Goal: Information Seeking & Learning: Compare options

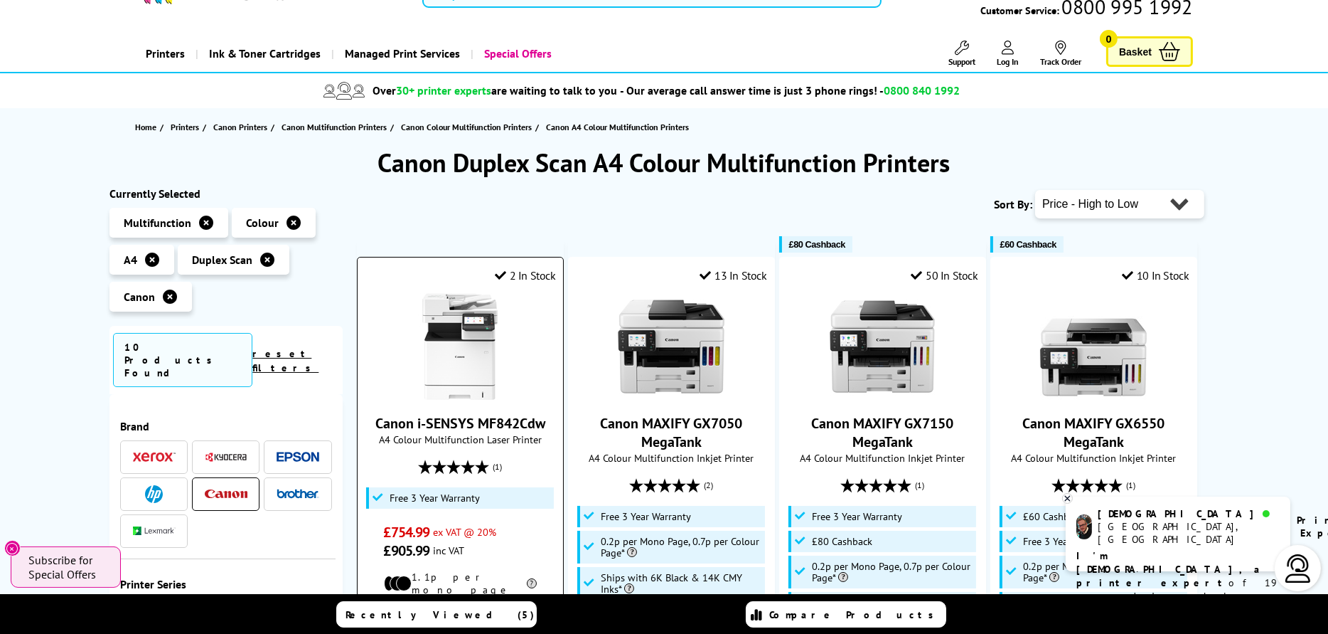
scroll to position [71, 0]
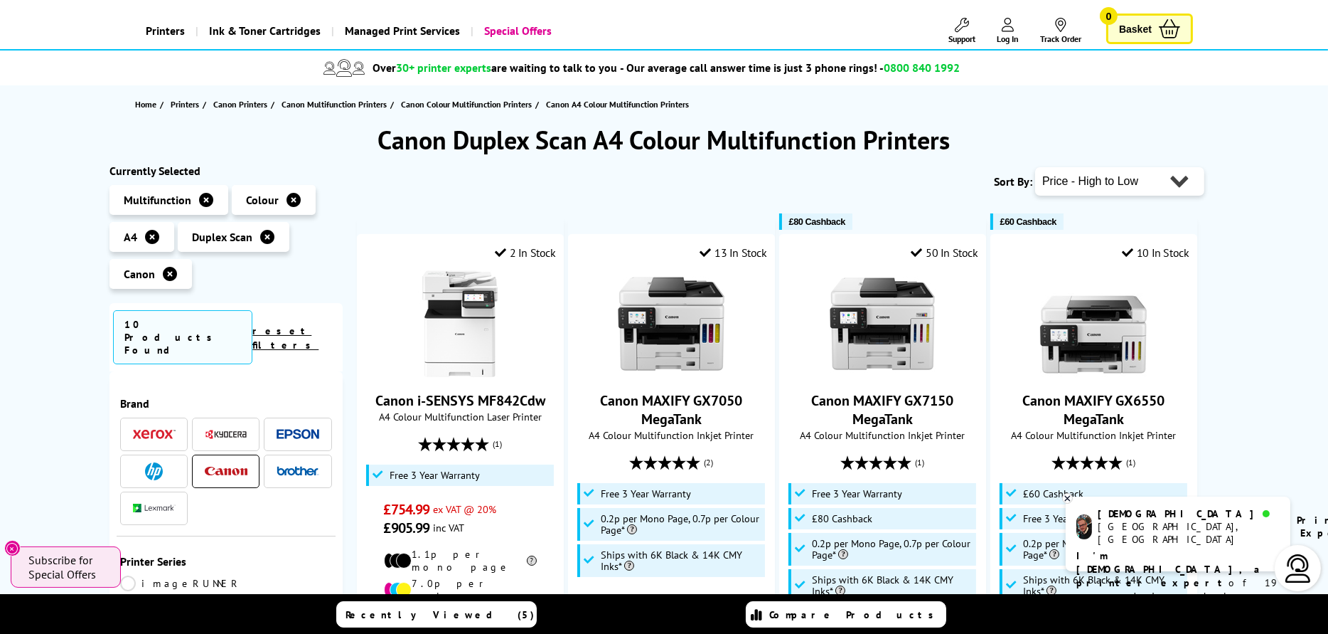
click at [171, 269] on icon at bounding box center [170, 274] width 14 height 14
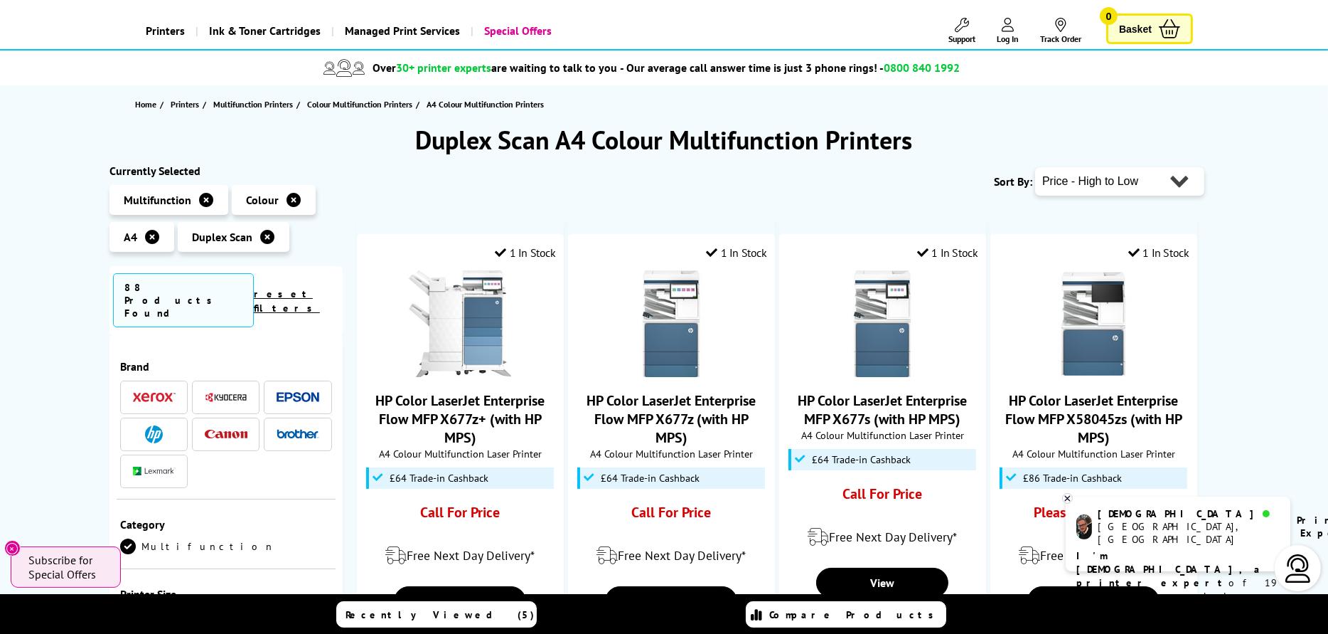
click at [297, 392] on img at bounding box center [298, 397] width 43 height 11
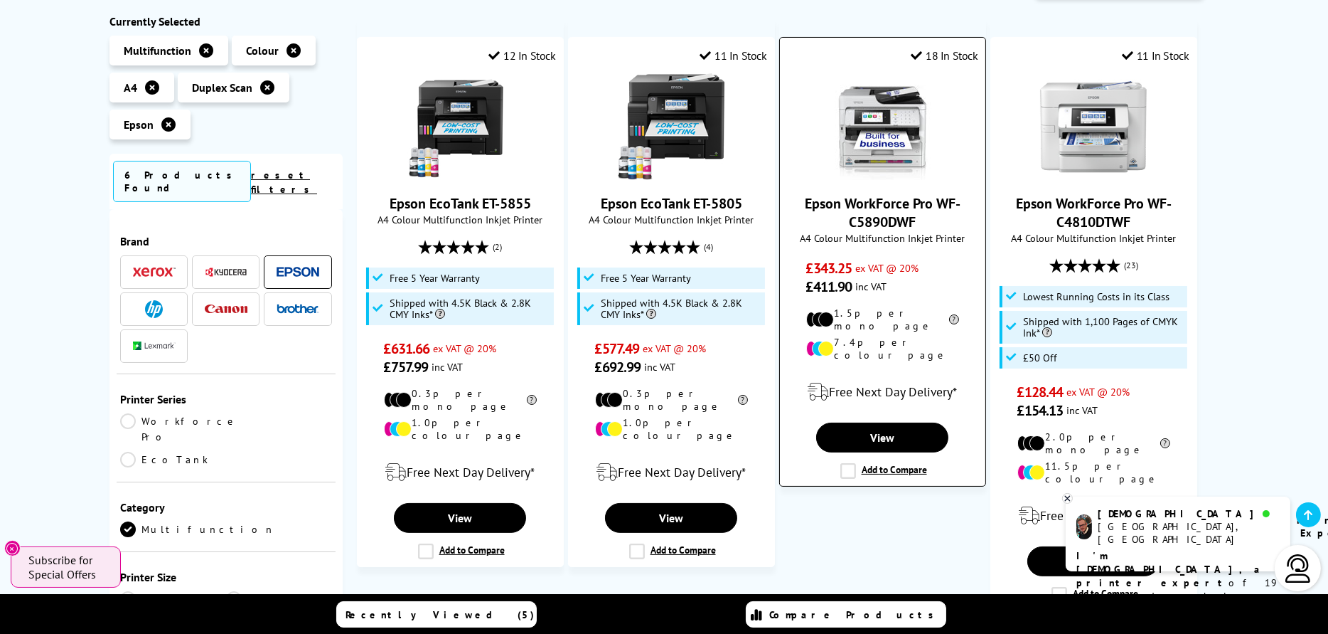
scroll to position [284, 0]
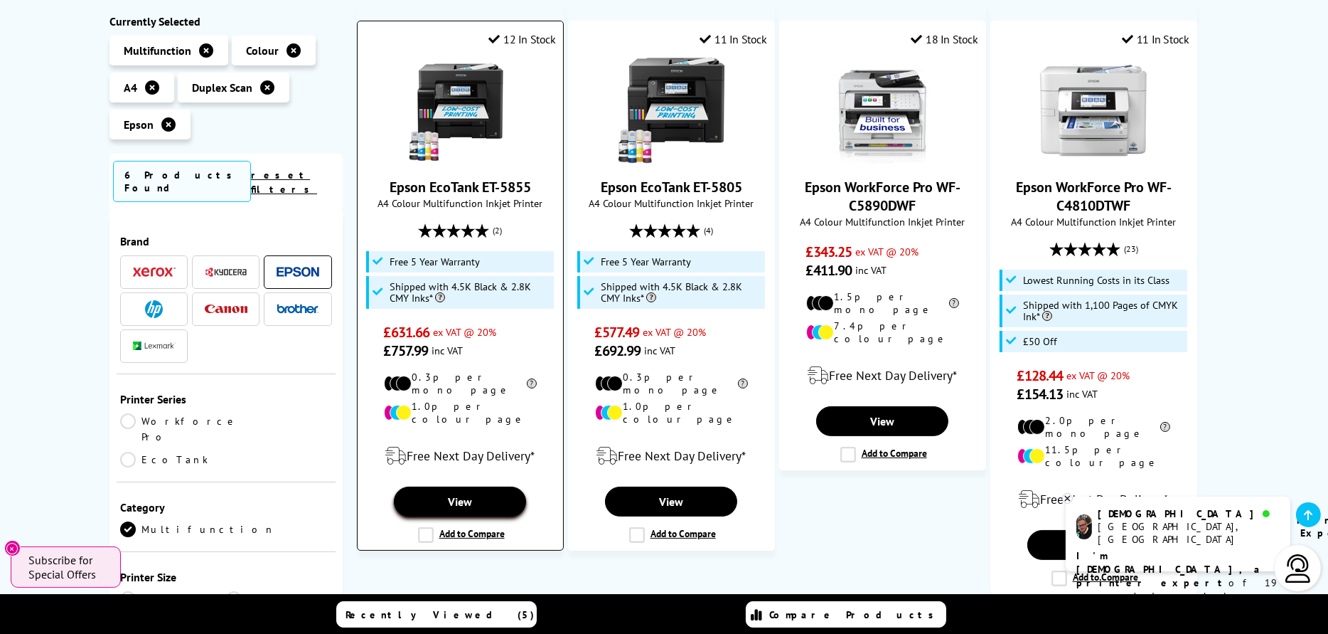
drag, startPoint x: 473, startPoint y: 470, endPoint x: 471, endPoint y: 462, distance: 8.1
click at [473, 486] on link "View" at bounding box center [460, 501] width 132 height 30
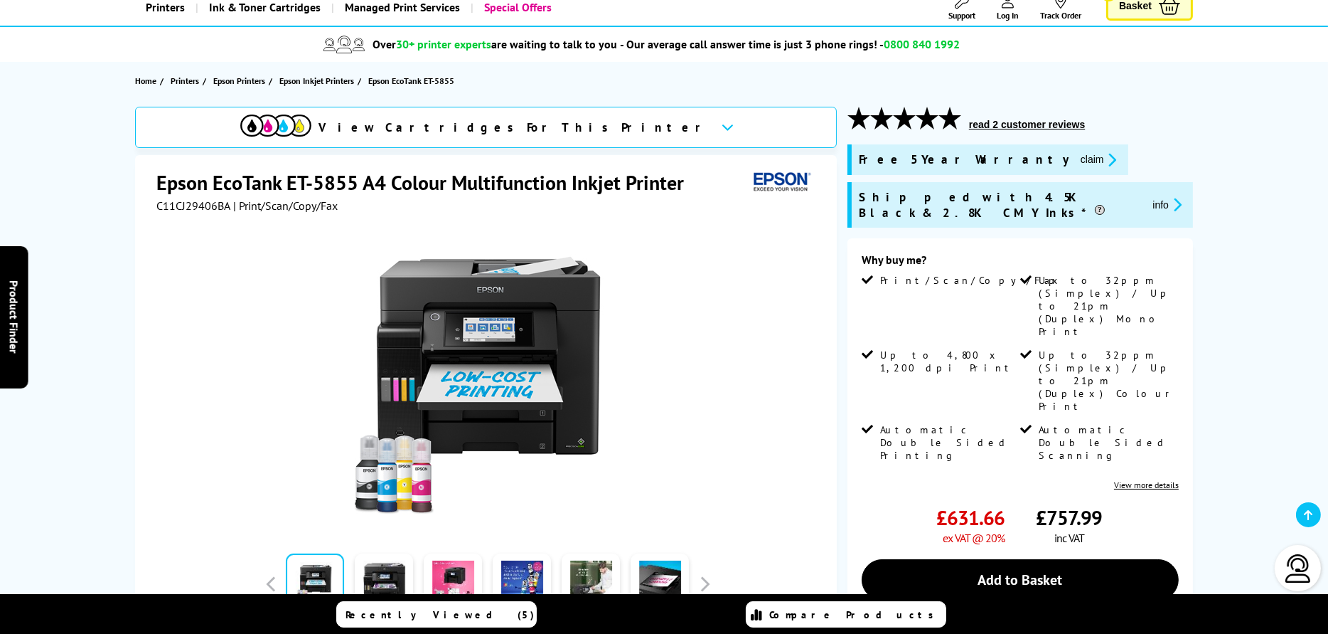
scroll to position [142, 0]
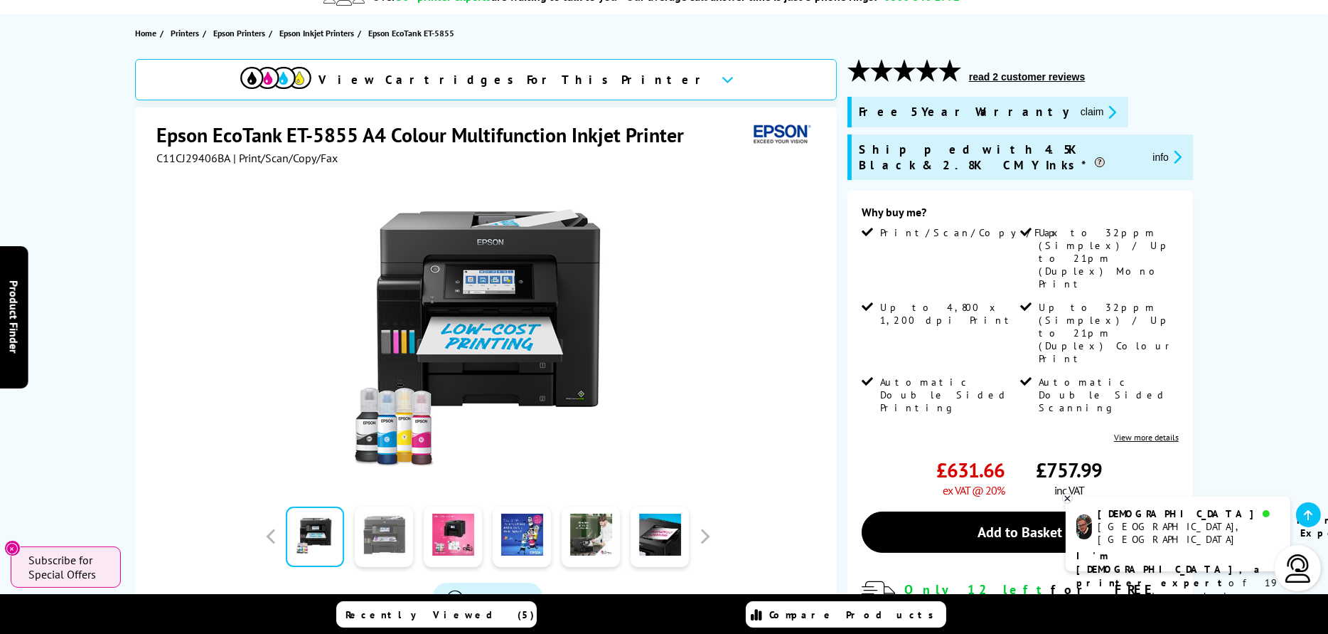
click at [388, 536] on link at bounding box center [384, 536] width 58 height 60
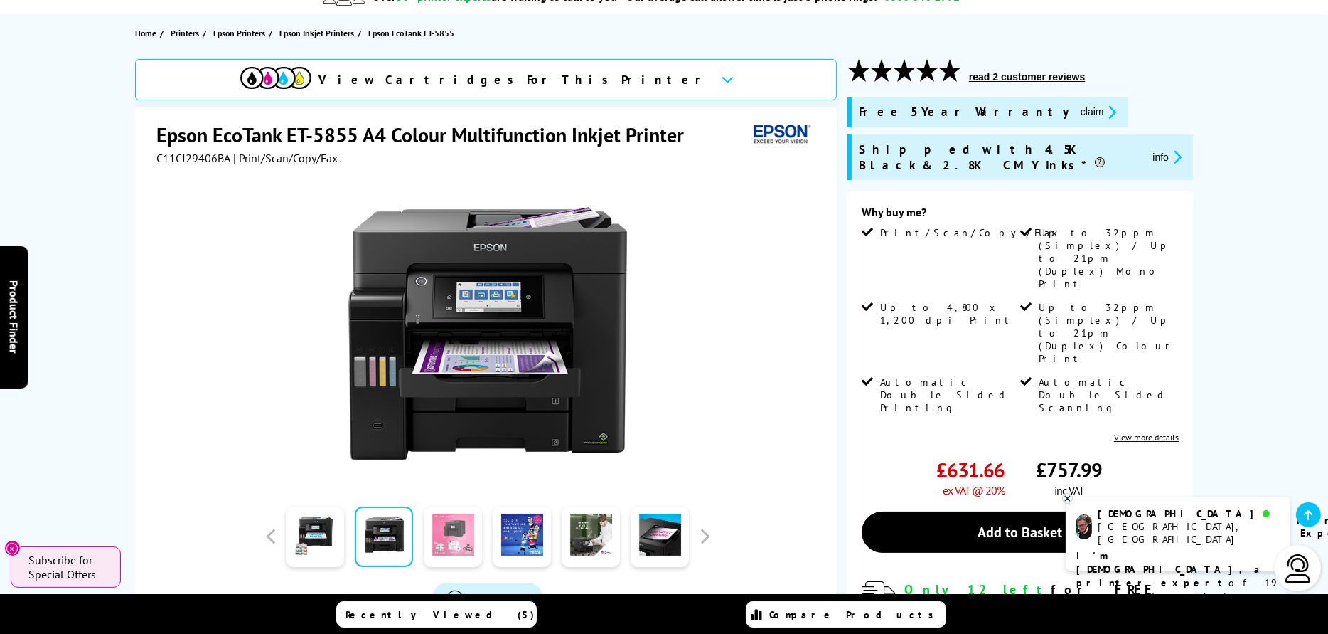
click at [452, 529] on link at bounding box center [453, 536] width 58 height 60
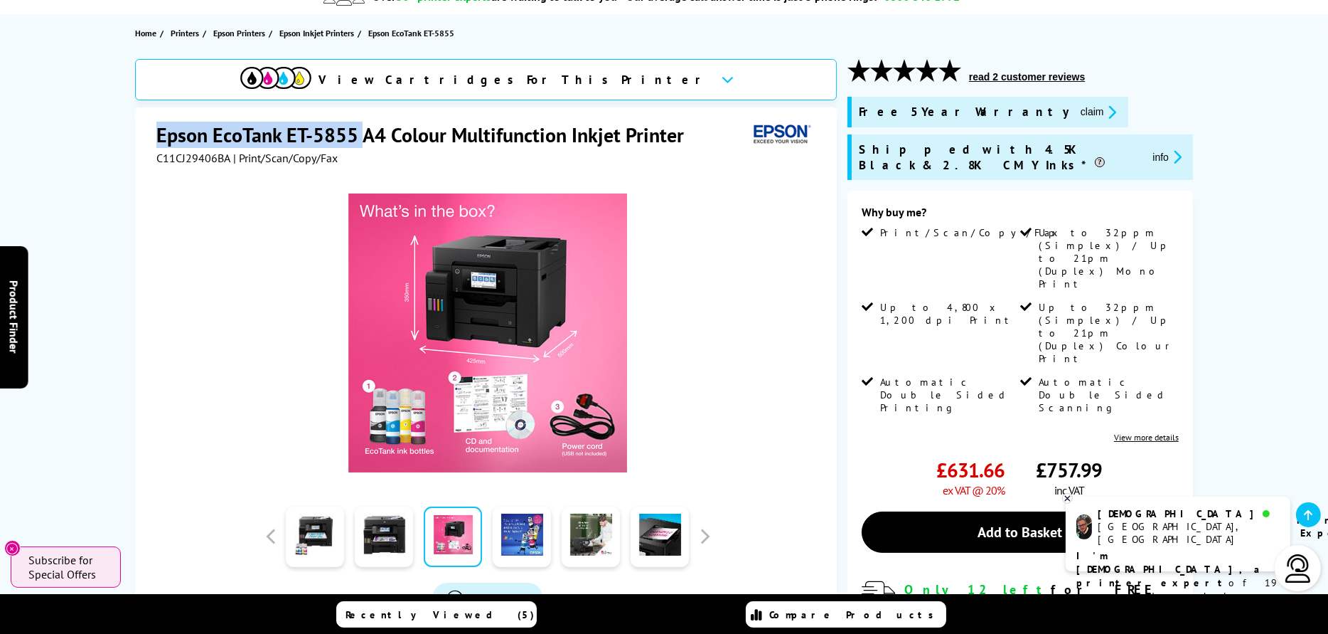
drag, startPoint x: 156, startPoint y: 133, endPoint x: 360, endPoint y: 118, distance: 203.9
click at [360, 118] on div "Epson EcoTank ET-5855 A4 Colour Multifunction Inkjet Printer C11CJ29406BA | Pri…" at bounding box center [486, 413] width 702 height 613
copy h1 "Epson EcoTank ET-5855"
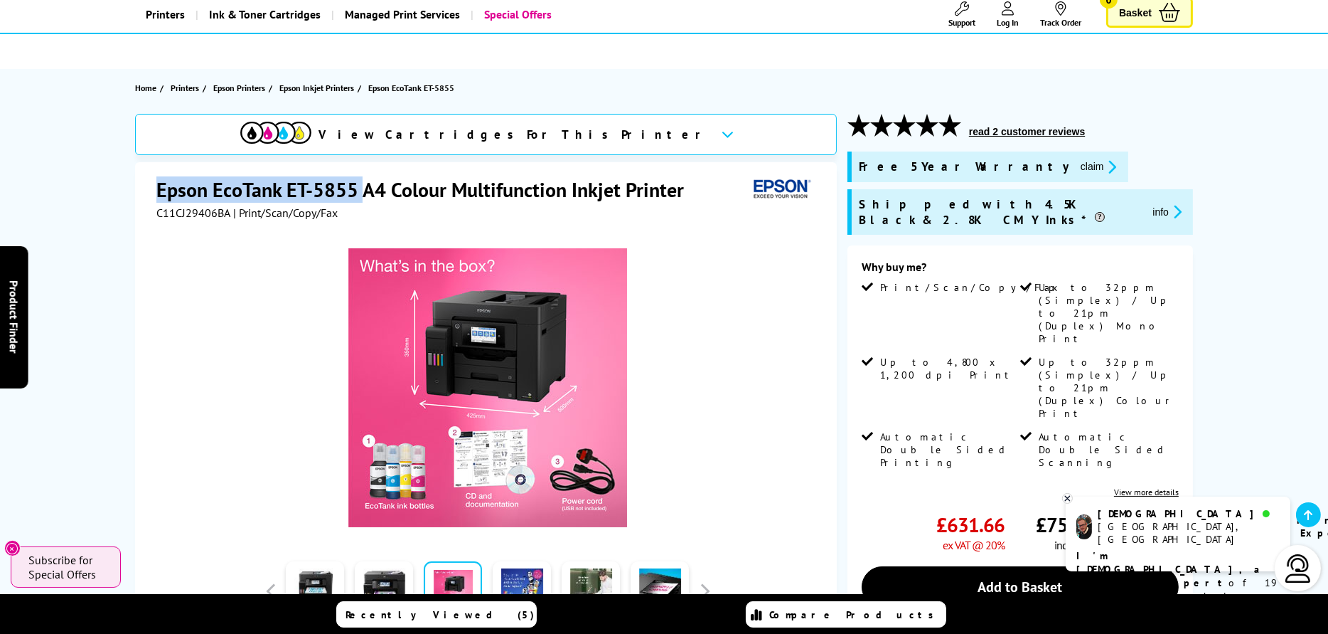
scroll to position [71, 0]
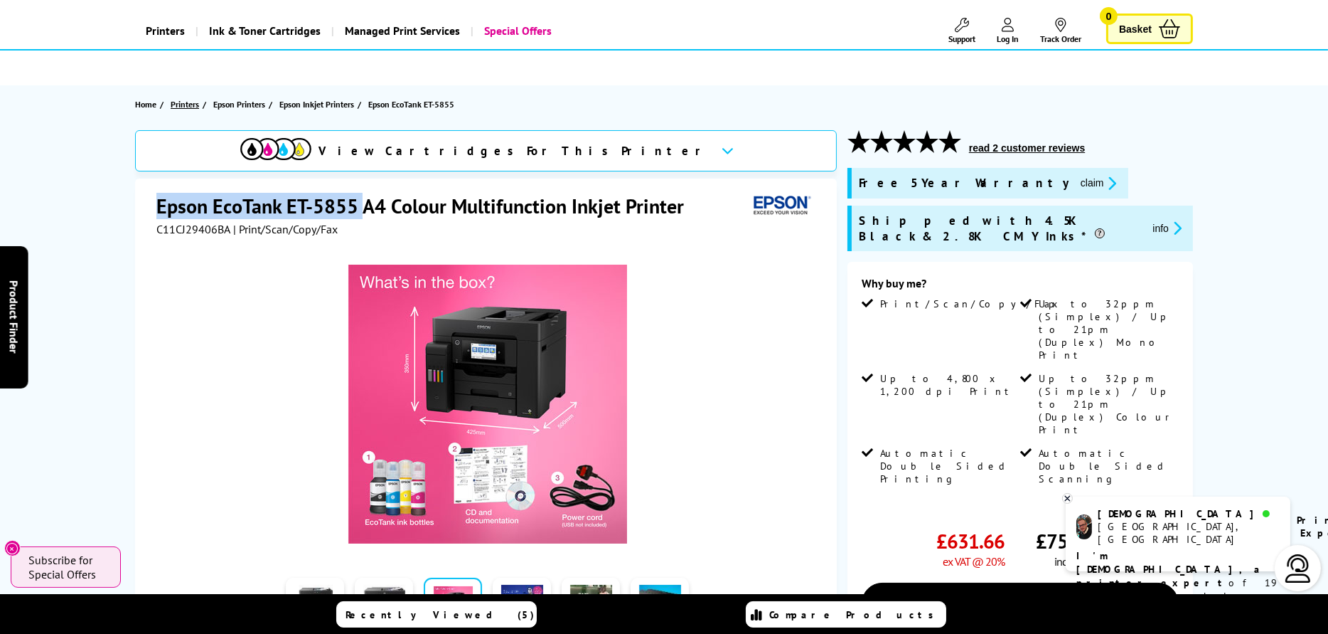
click at [196, 103] on span "Printers" at bounding box center [185, 104] width 28 height 15
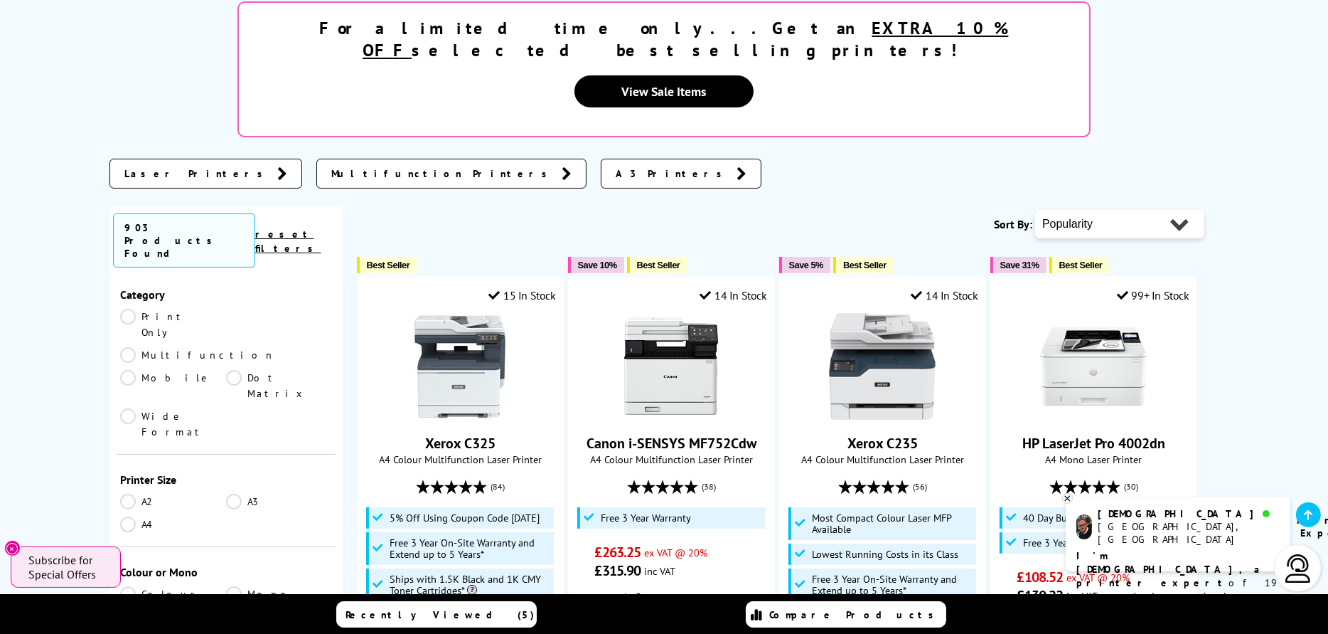
scroll to position [213, 0]
click at [230, 341] on link "Multifunction" at bounding box center [197, 349] width 155 height 16
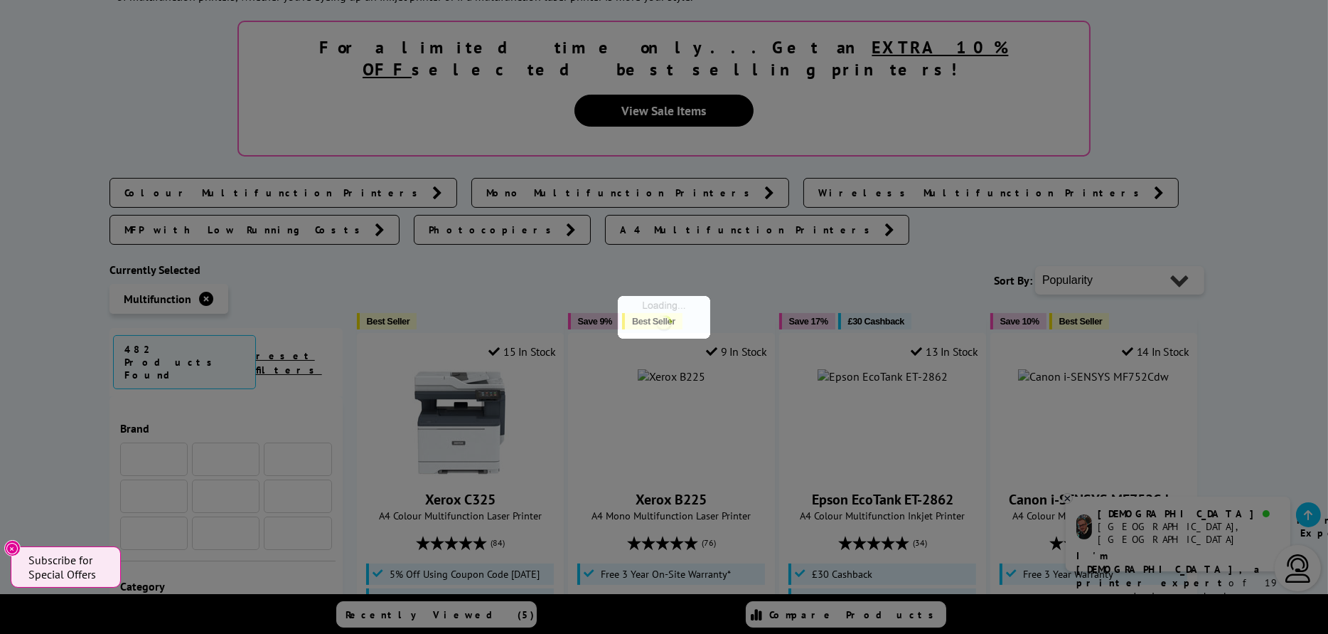
scroll to position [213, 0]
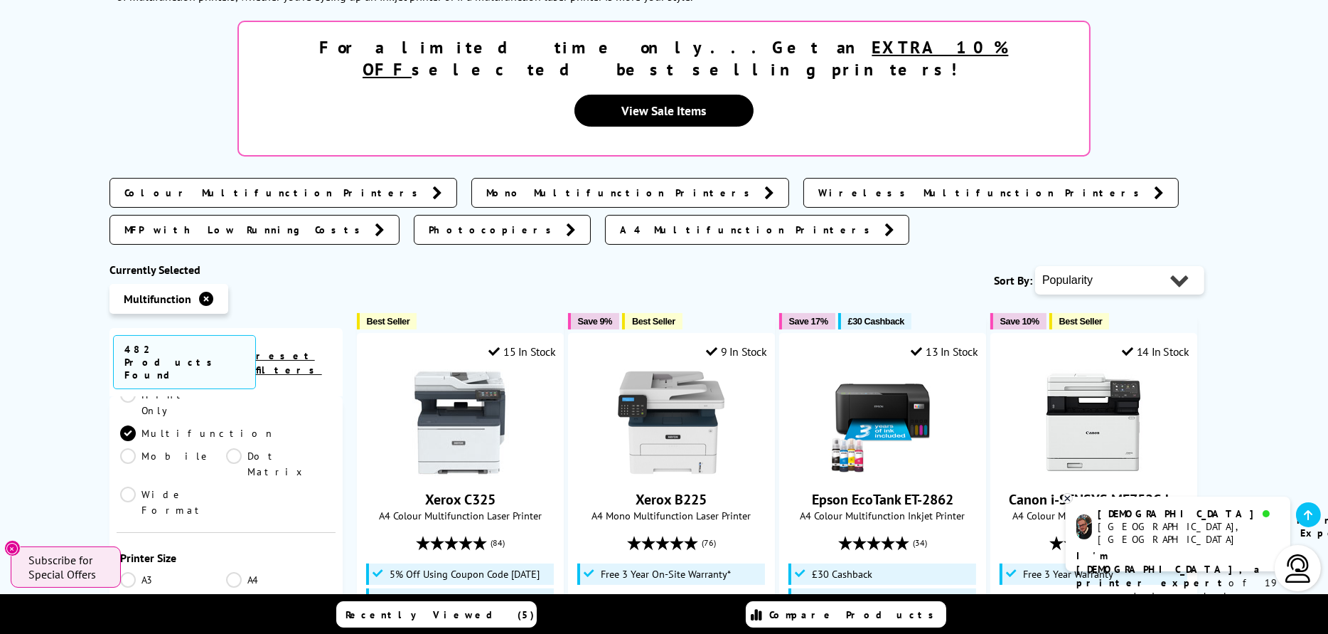
click at [231, 572] on link "A4" at bounding box center [279, 580] width 106 height 16
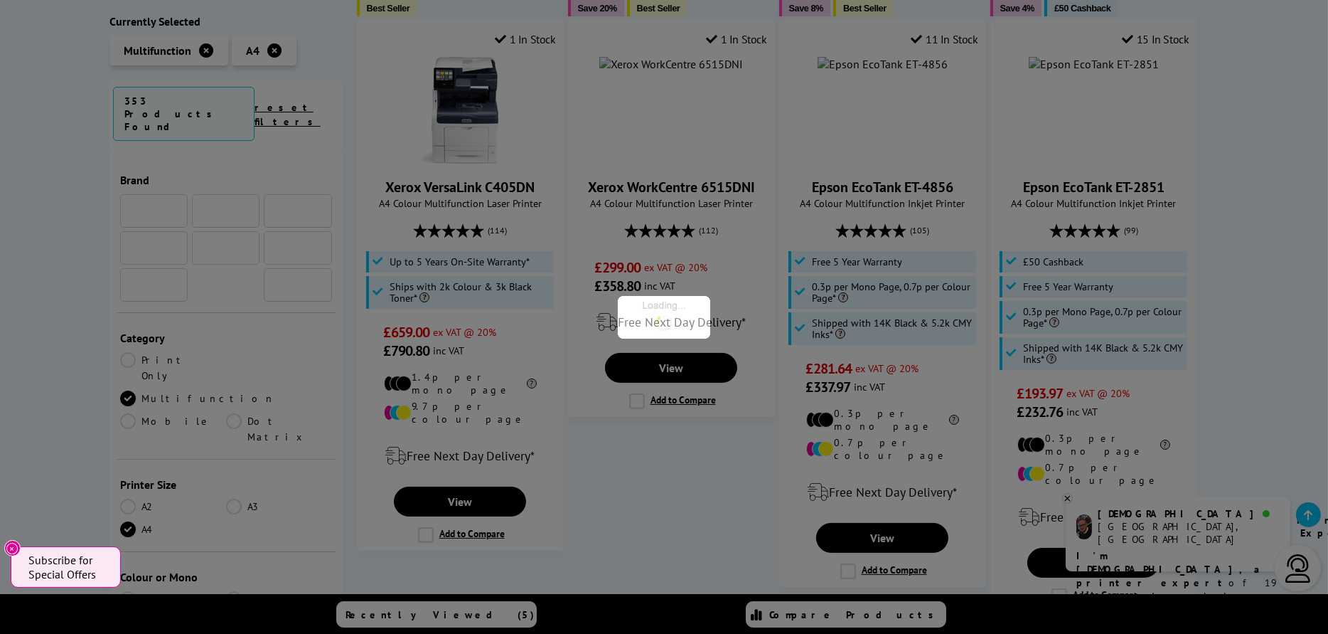
scroll to position [213, 0]
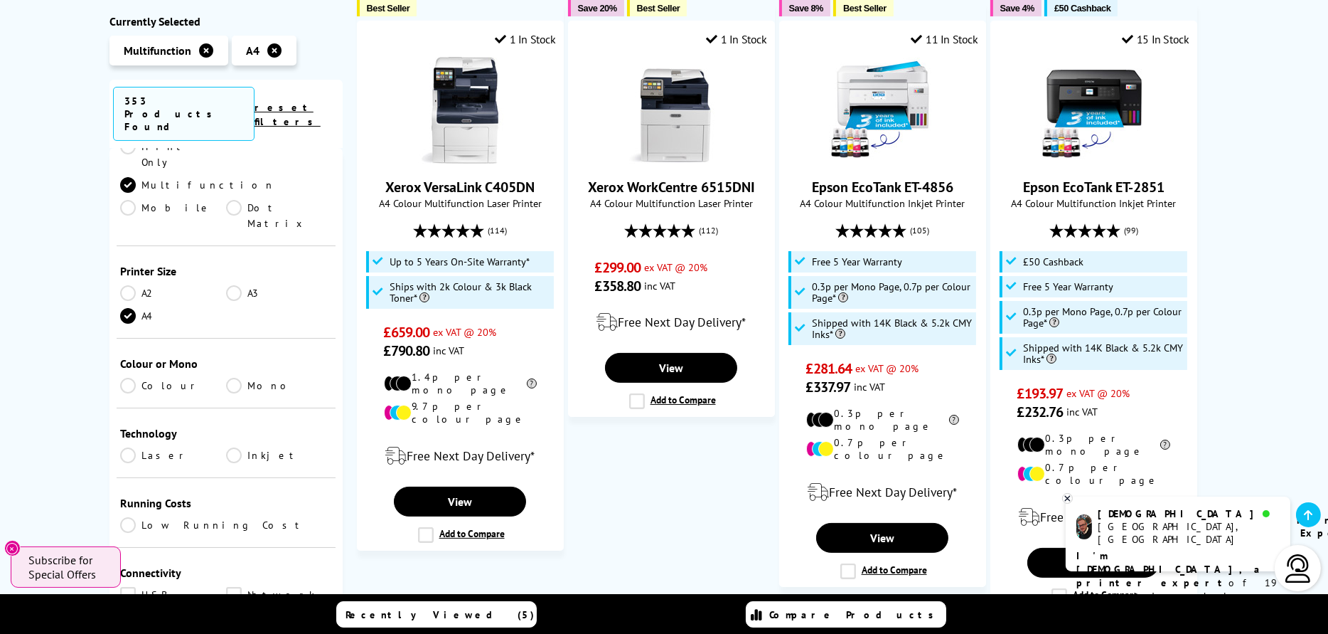
click at [127, 378] on link "Colour" at bounding box center [173, 386] width 106 height 16
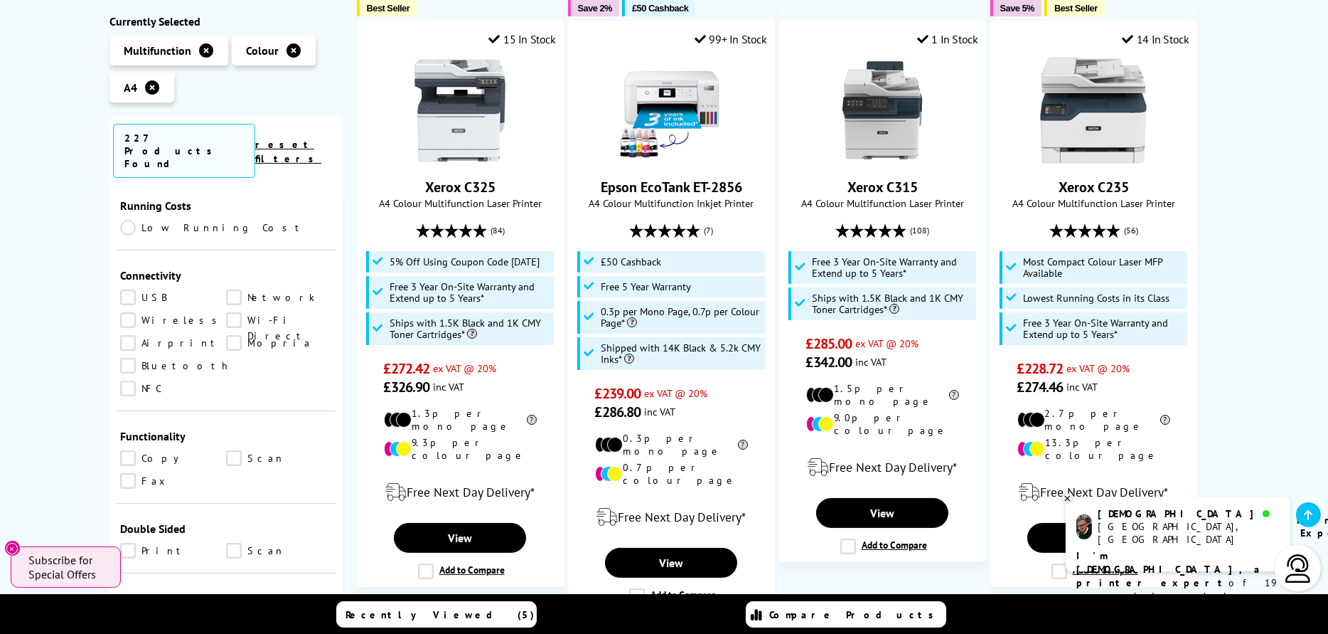
scroll to position [555, 0]
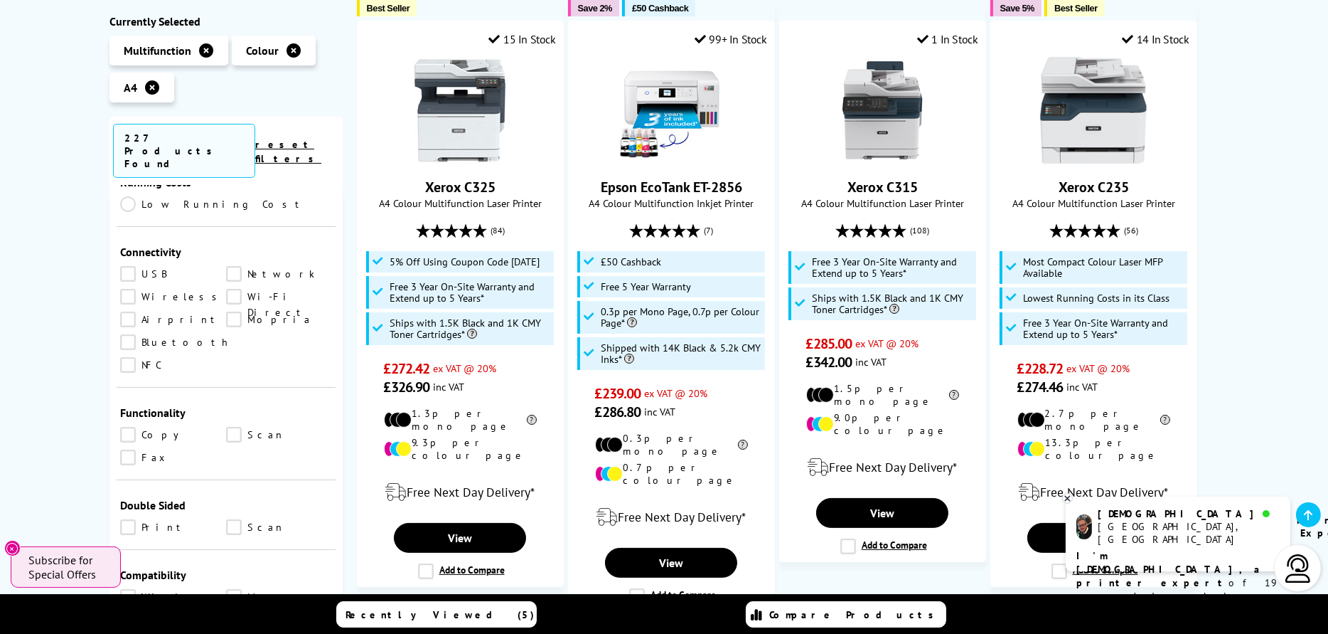
click at [231, 427] on link "Scan" at bounding box center [279, 435] width 106 height 16
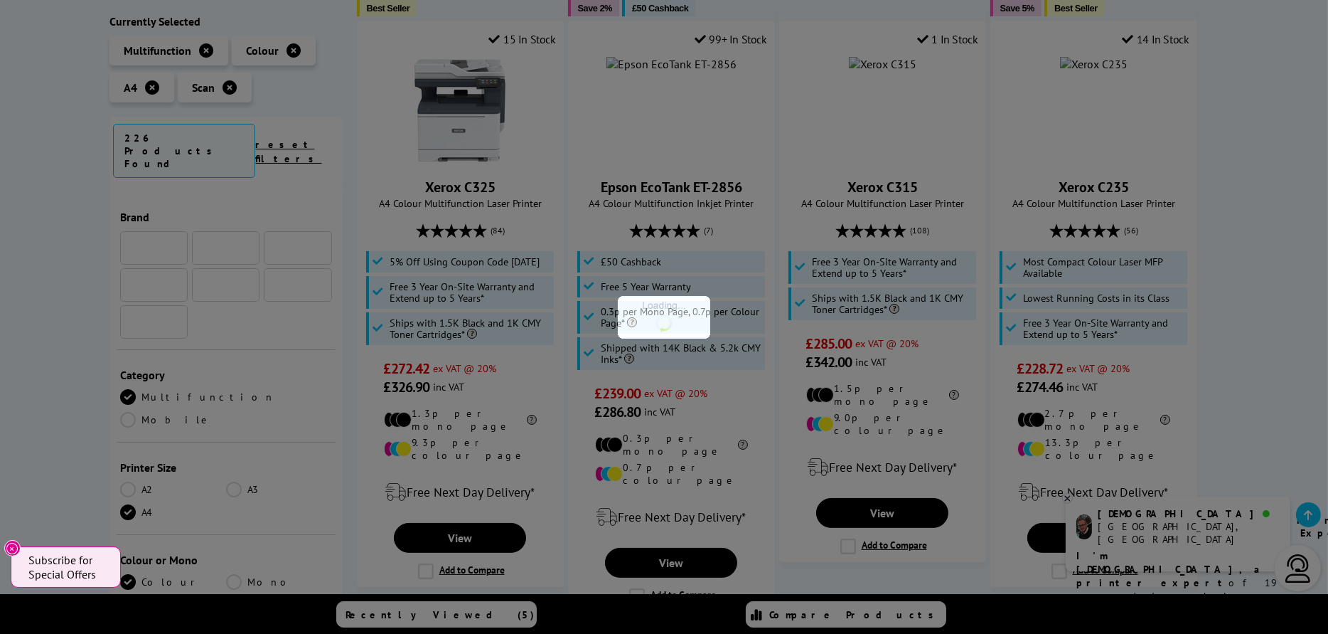
scroll to position [555, 0]
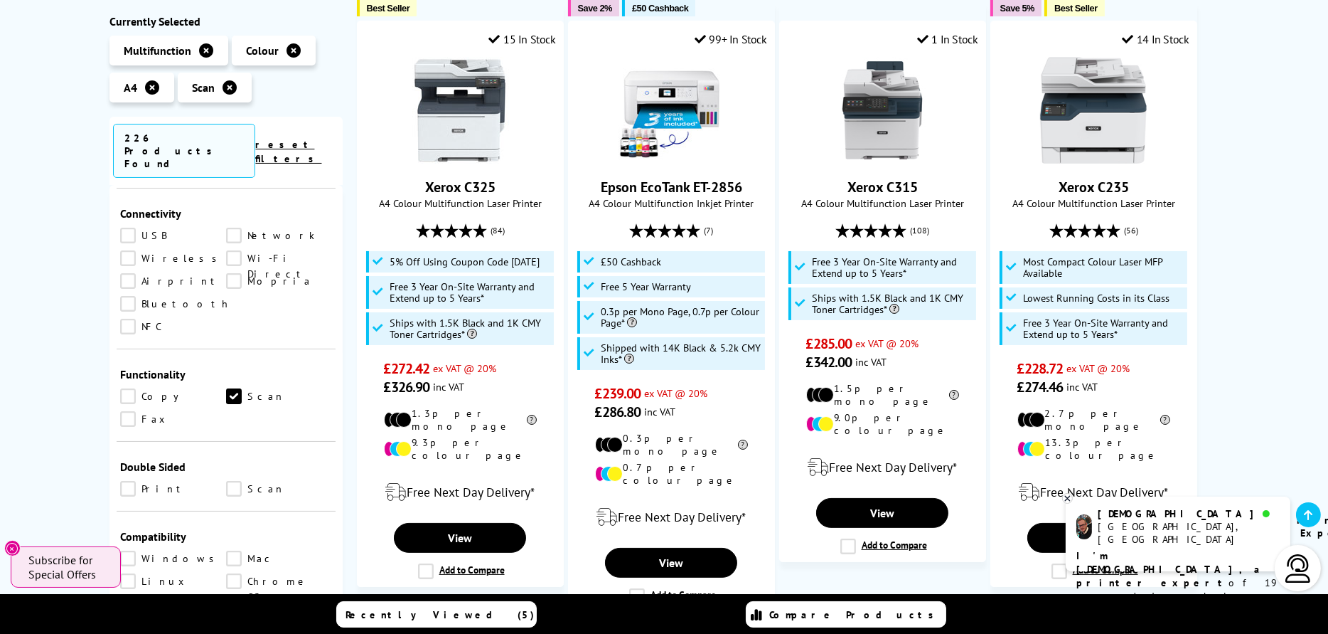
click at [236, 388] on link "Scan" at bounding box center [279, 396] width 106 height 16
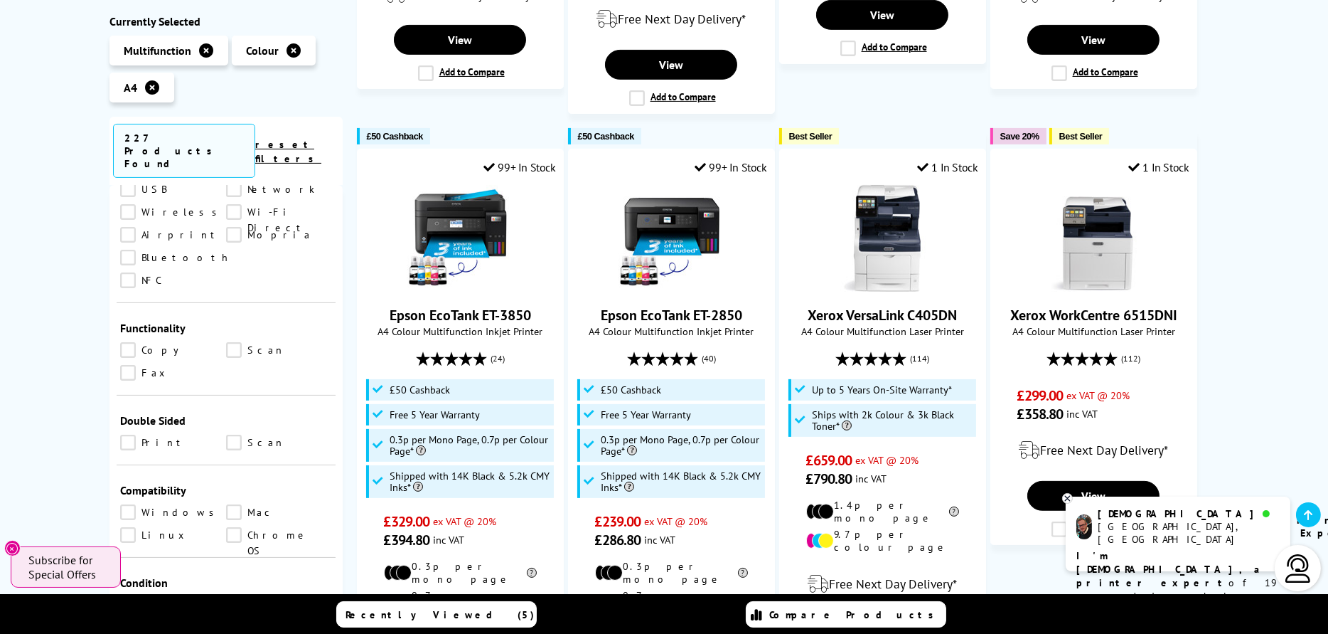
scroll to position [711, 0]
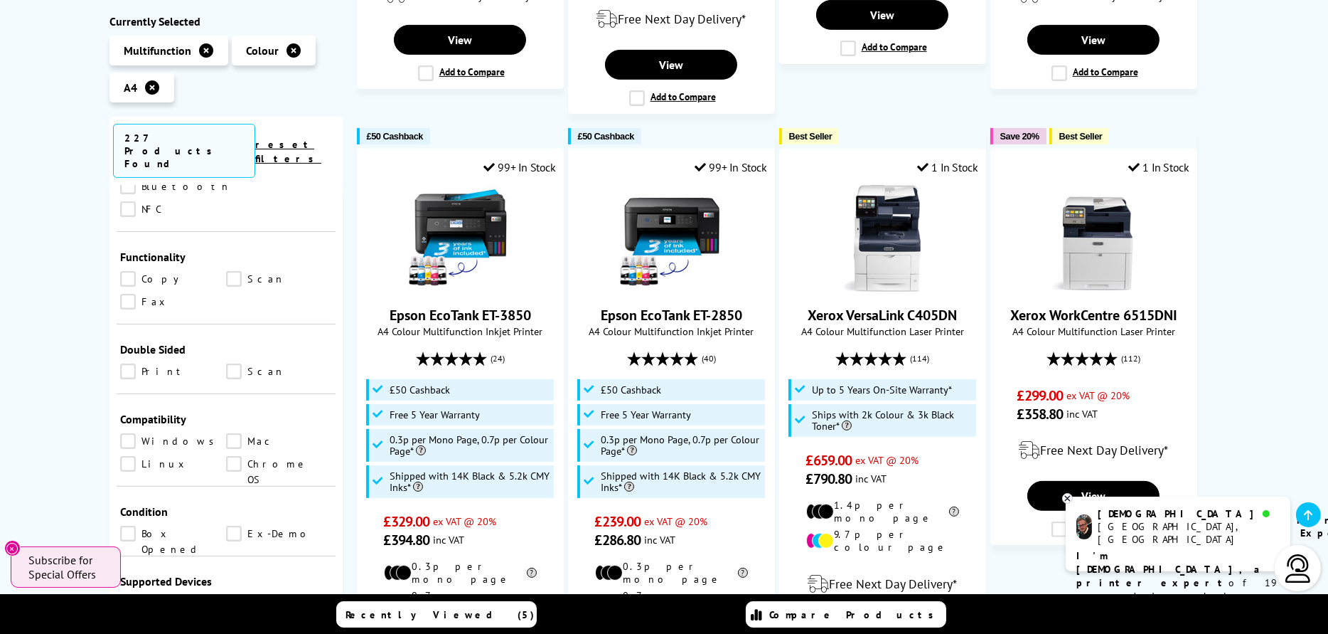
click at [233, 363] on link "Scan" at bounding box center [279, 371] width 106 height 16
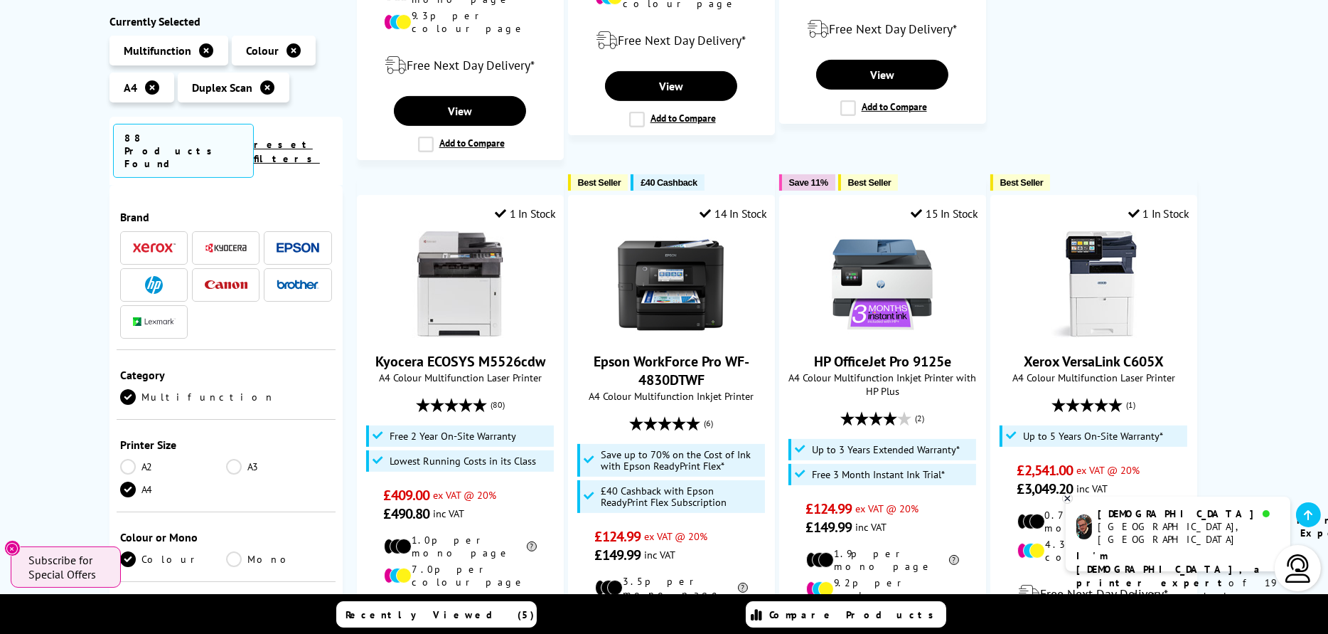
scroll to position [640, 0]
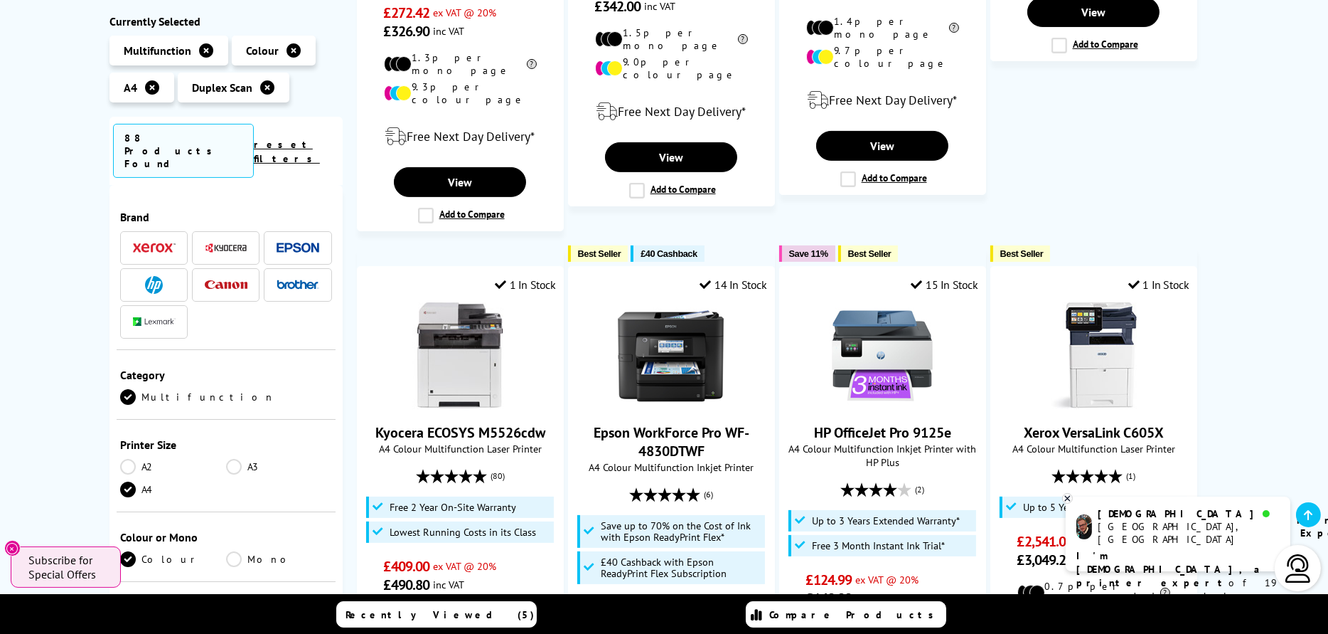
click at [306, 279] on img at bounding box center [298, 284] width 43 height 10
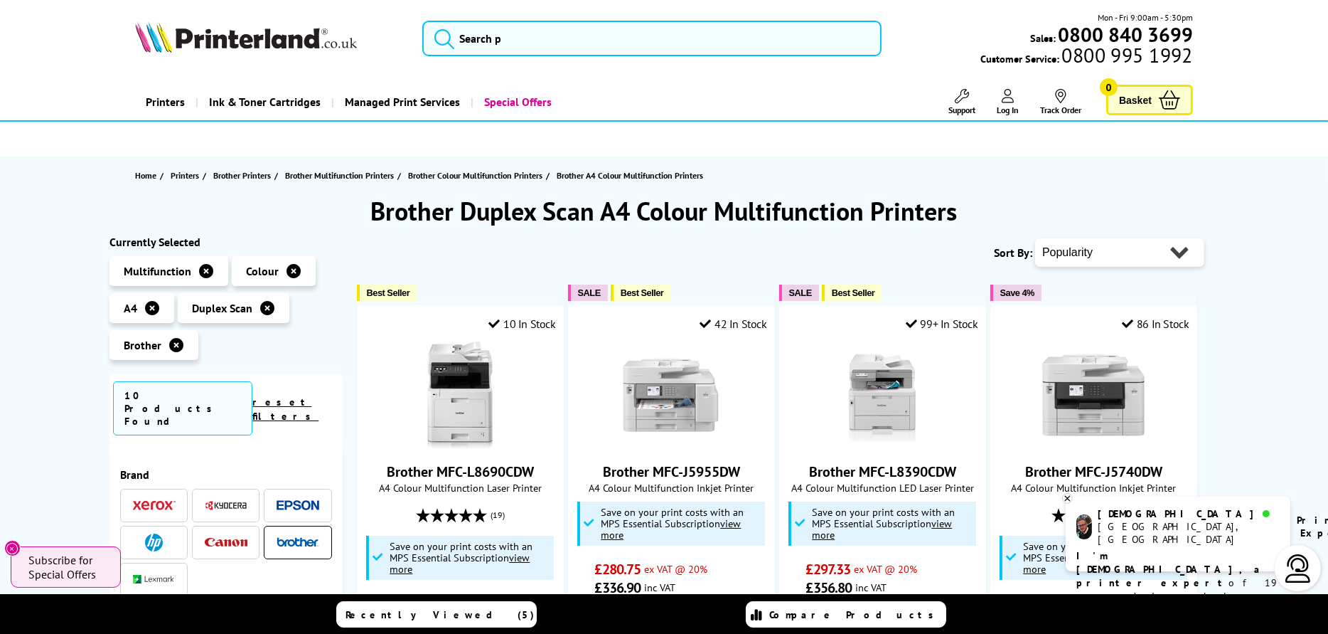
drag, startPoint x: 1071, startPoint y: 258, endPoint x: 1083, endPoint y: 265, distance: 14.0
click at [1079, 262] on select "Popularity Rating Price - Low to High Price - High to Low Running Costs - Low t…" at bounding box center [1119, 252] width 169 height 28
select select "Price Descending"
click at [1035, 238] on select "Popularity Rating Price - Low to High Price - High to Low Running Costs - Low t…" at bounding box center [1119, 252] width 169 height 28
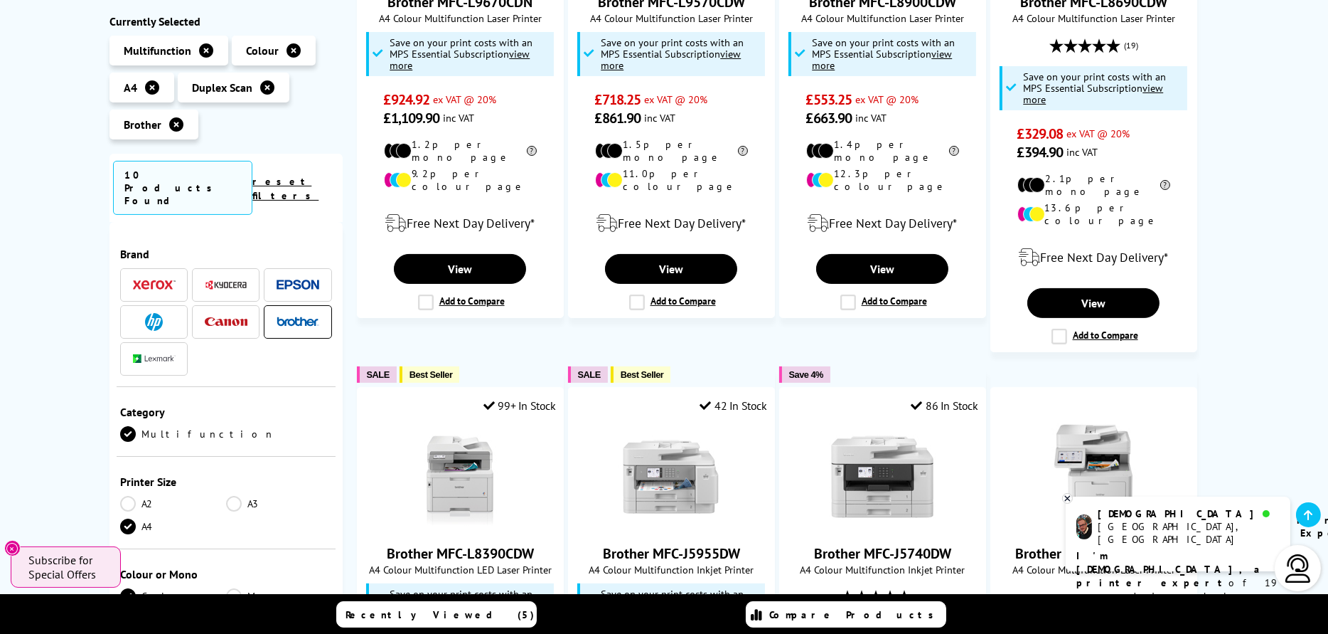
scroll to position [569, 0]
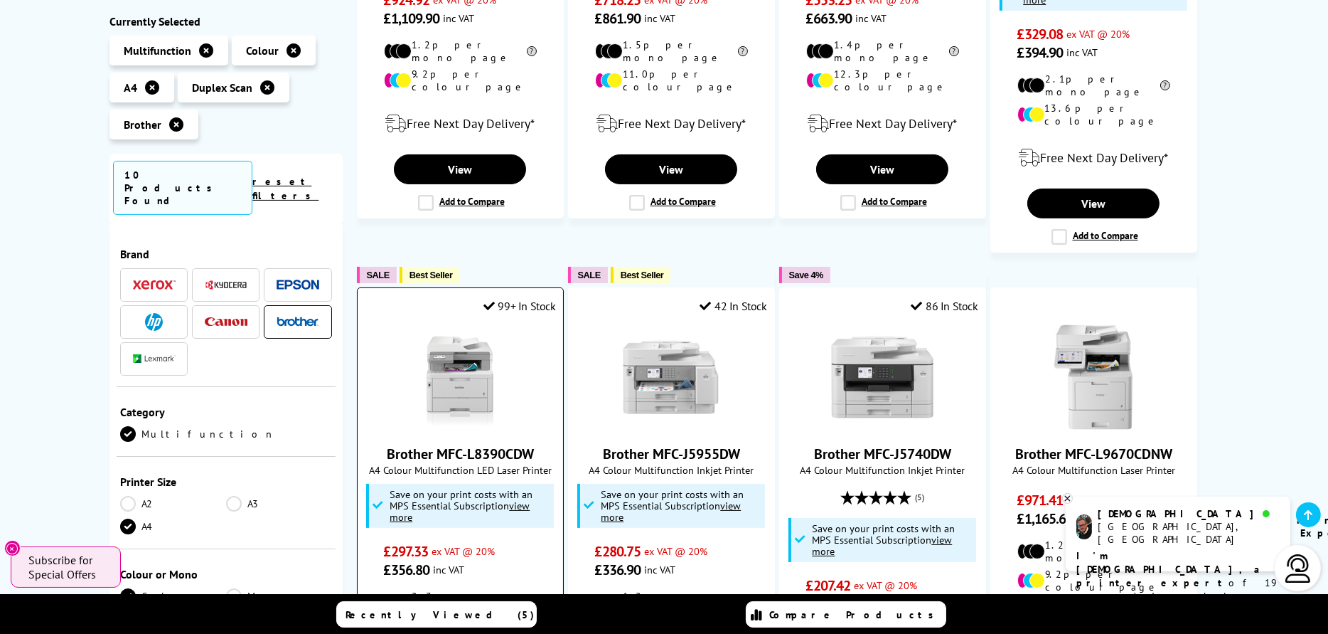
click at [501, 370] on img at bounding box center [460, 377] width 107 height 107
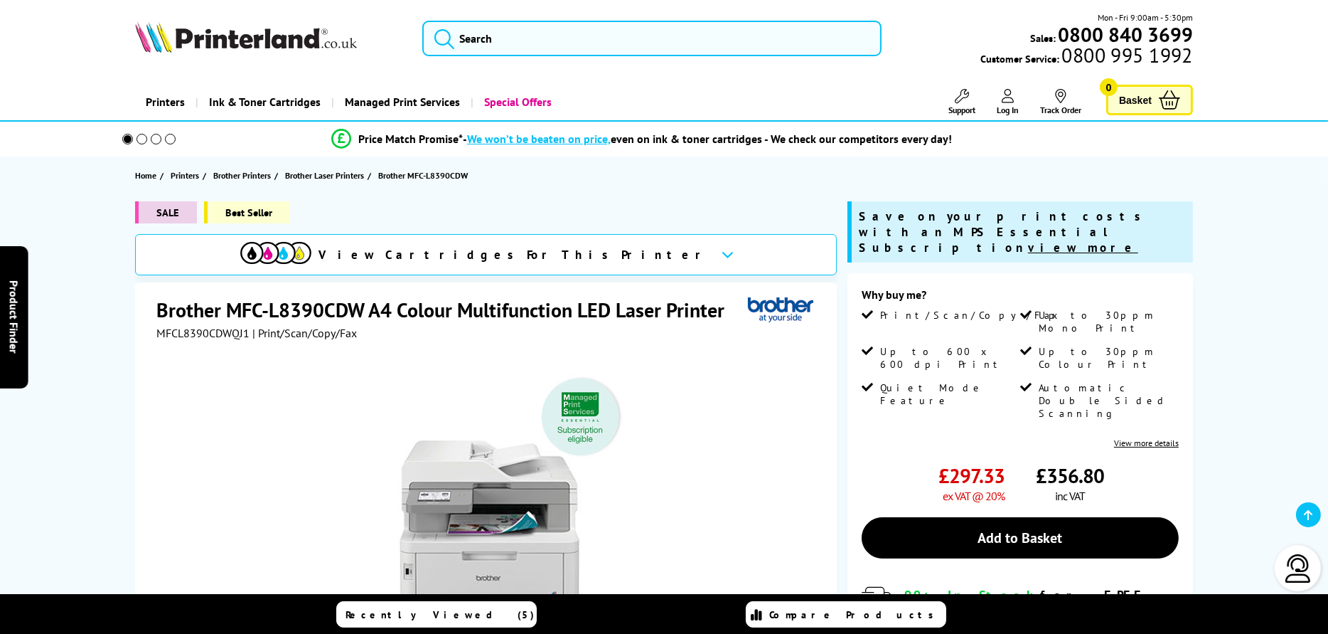
scroll to position [142, 0]
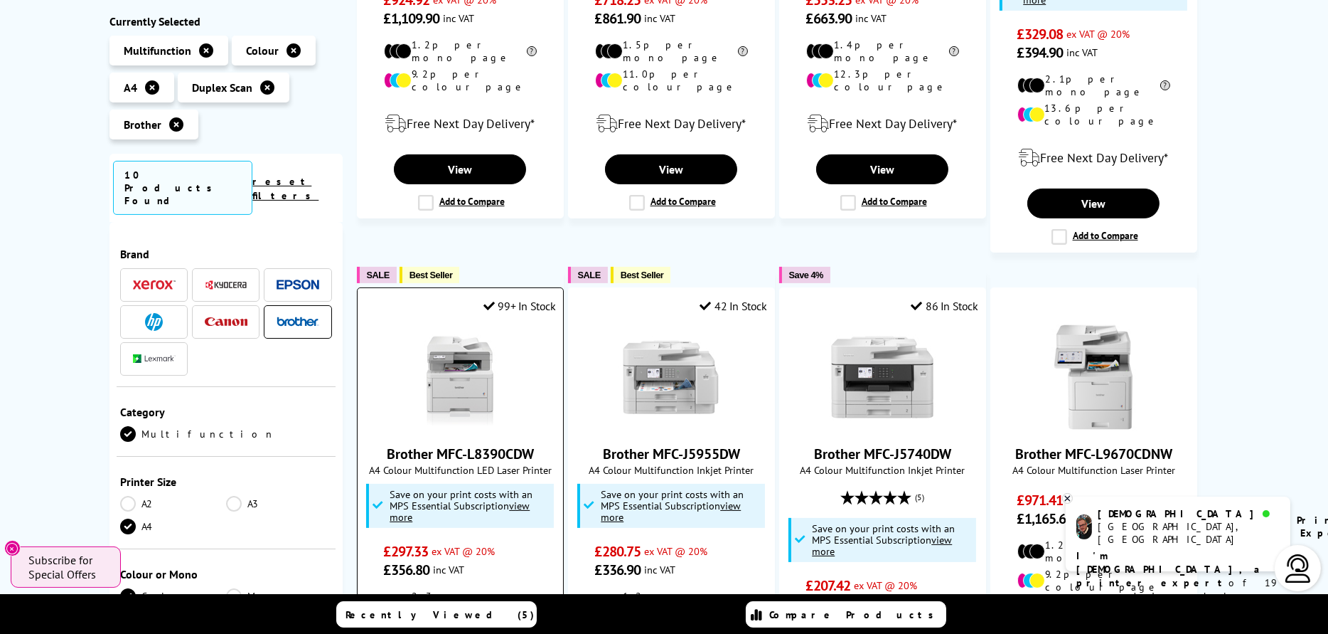
click at [484, 378] on img at bounding box center [460, 377] width 107 height 107
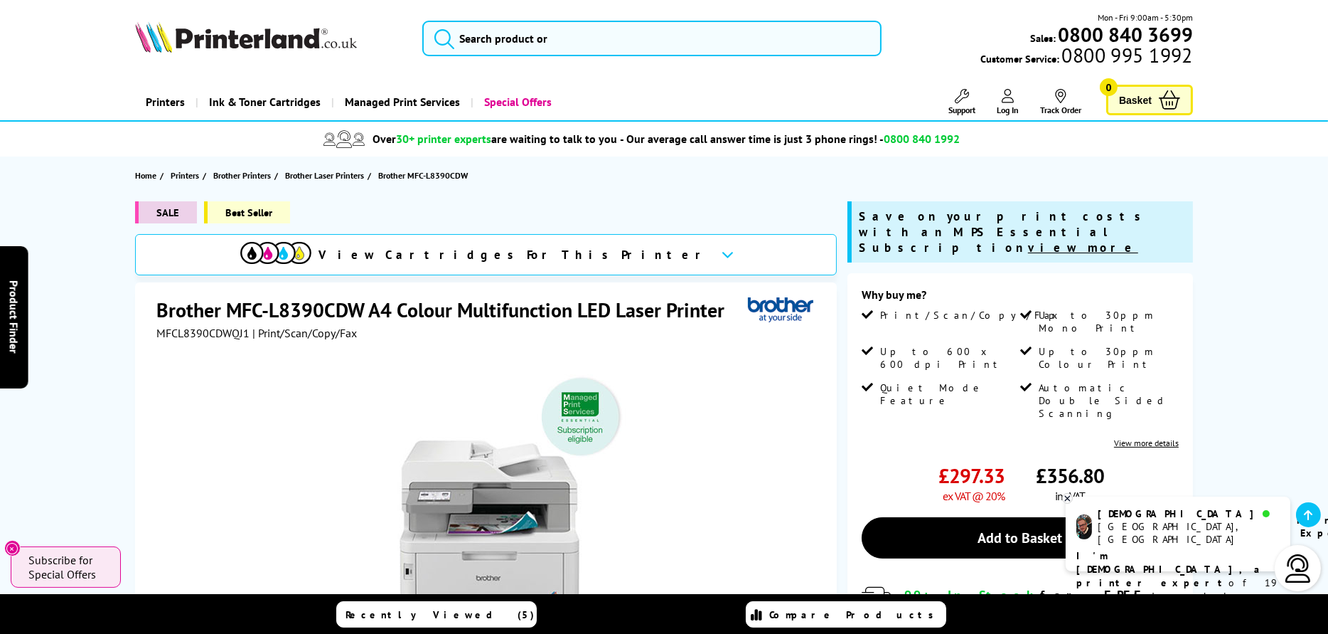
scroll to position [213, 0]
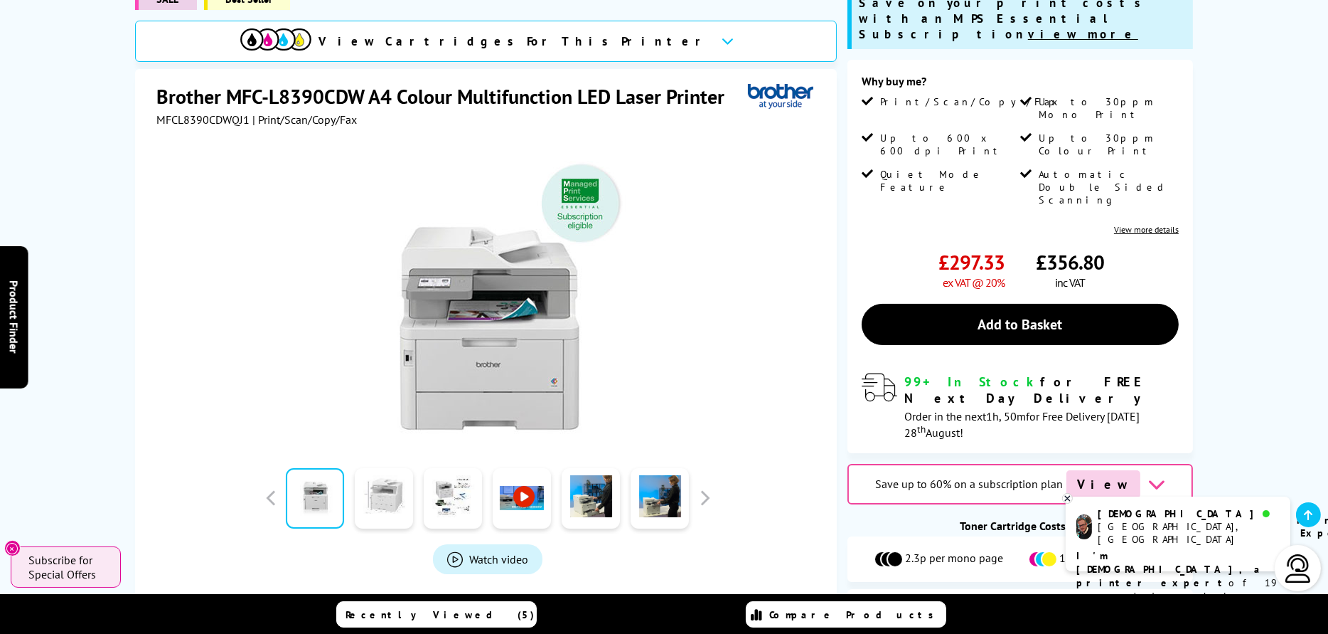
click at [405, 503] on link at bounding box center [384, 498] width 58 height 60
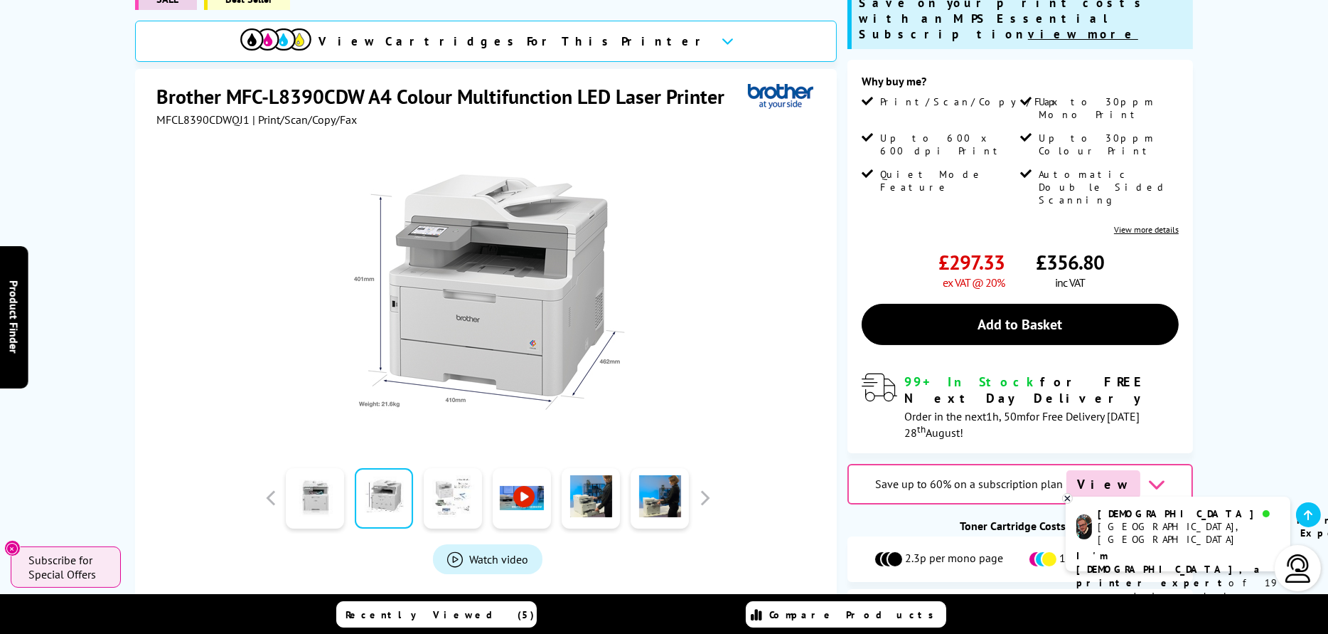
click at [443, 496] on link at bounding box center [453, 498] width 58 height 60
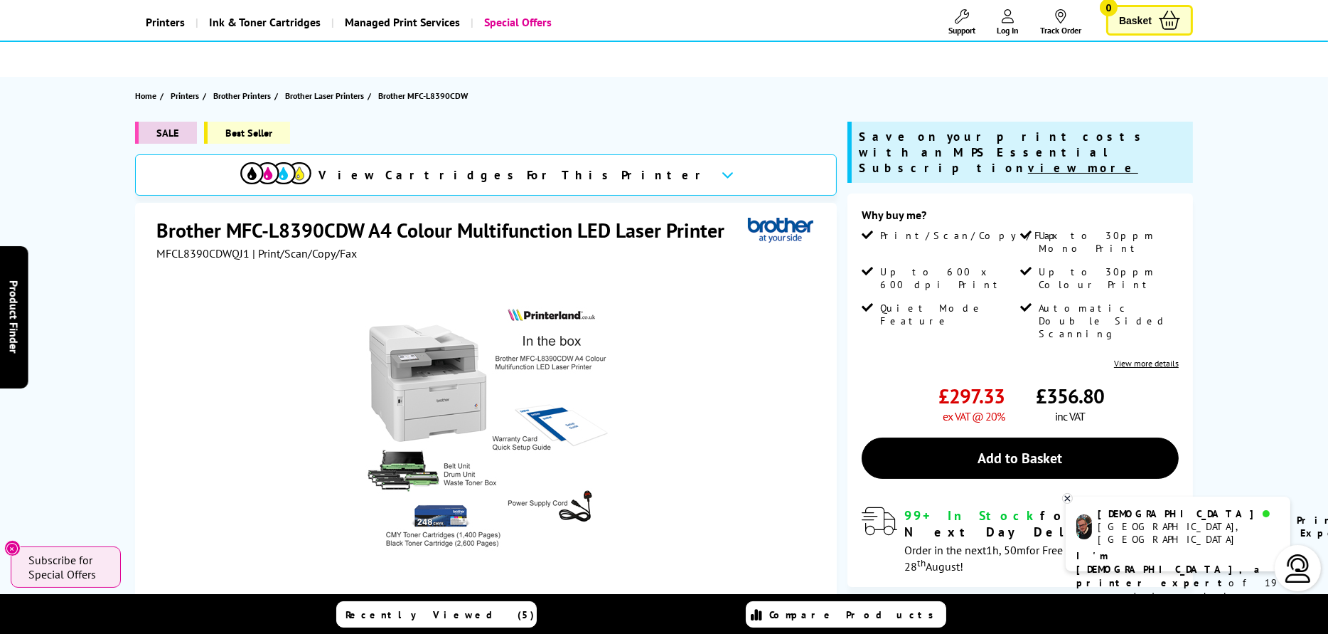
scroll to position [71, 0]
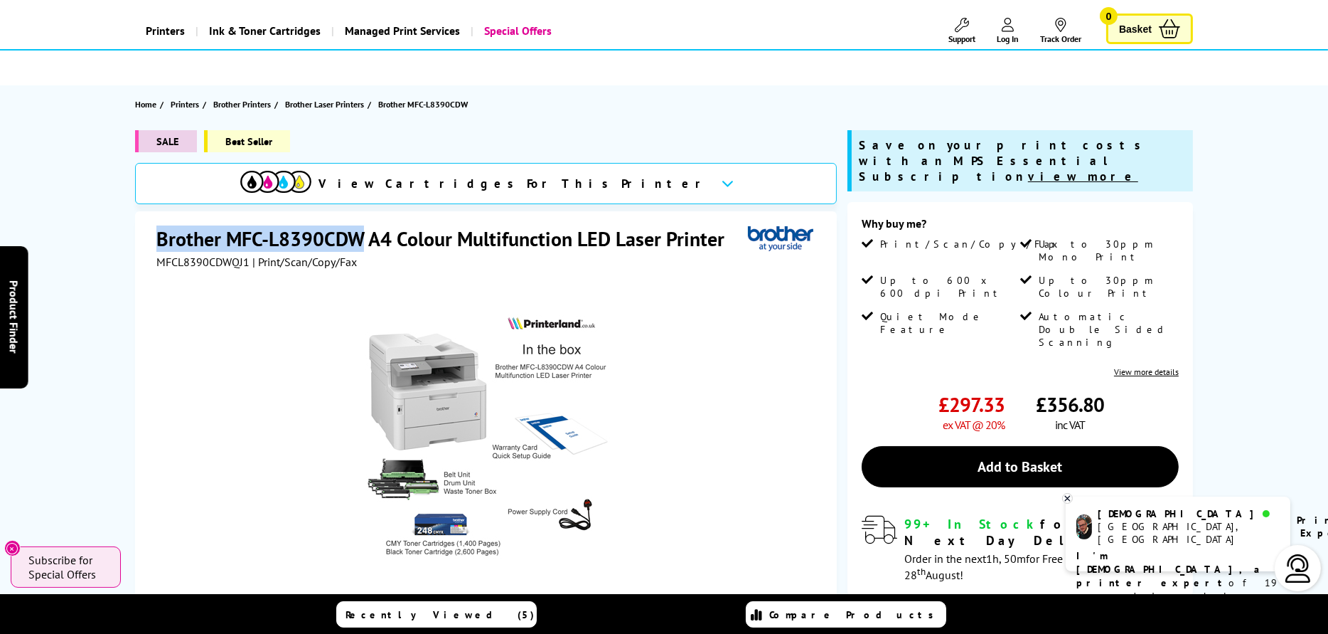
drag, startPoint x: 159, startPoint y: 235, endPoint x: 356, endPoint y: 235, distance: 197.0
click at [356, 235] on h1 "Brother MFC-L8390CDW A4 Colour Multifunction LED Laser Printer" at bounding box center [447, 238] width 582 height 26
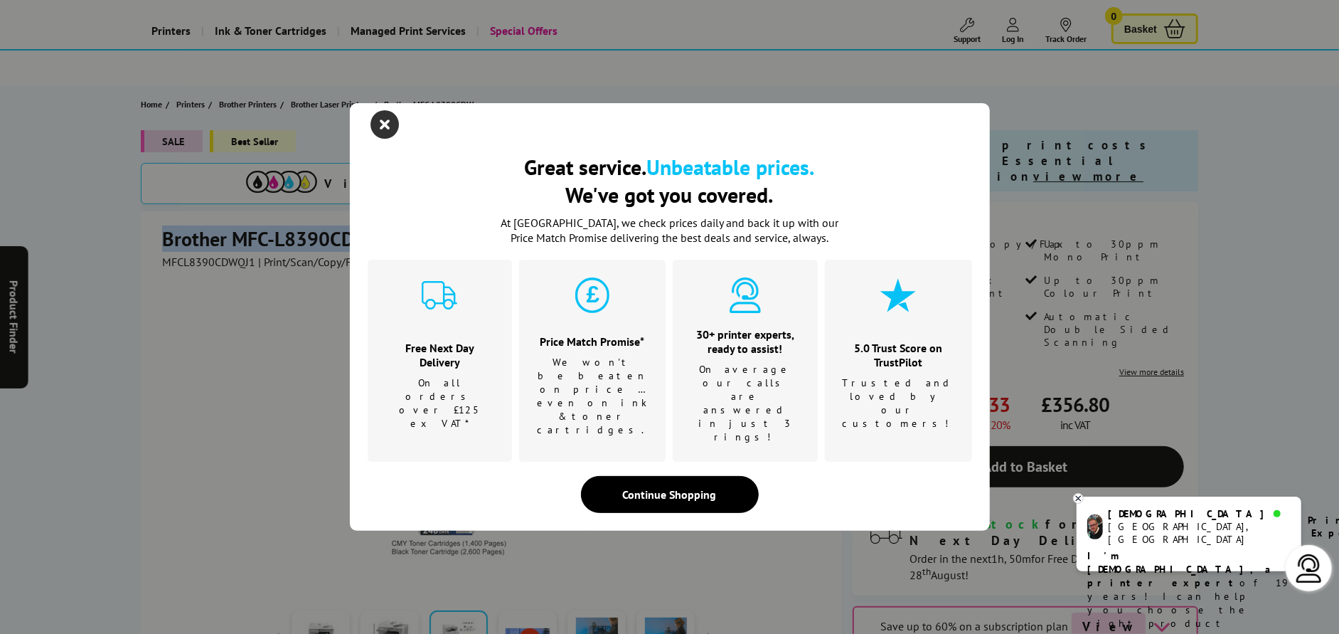
click at [383, 139] on icon "close modal" at bounding box center [385, 124] width 28 height 28
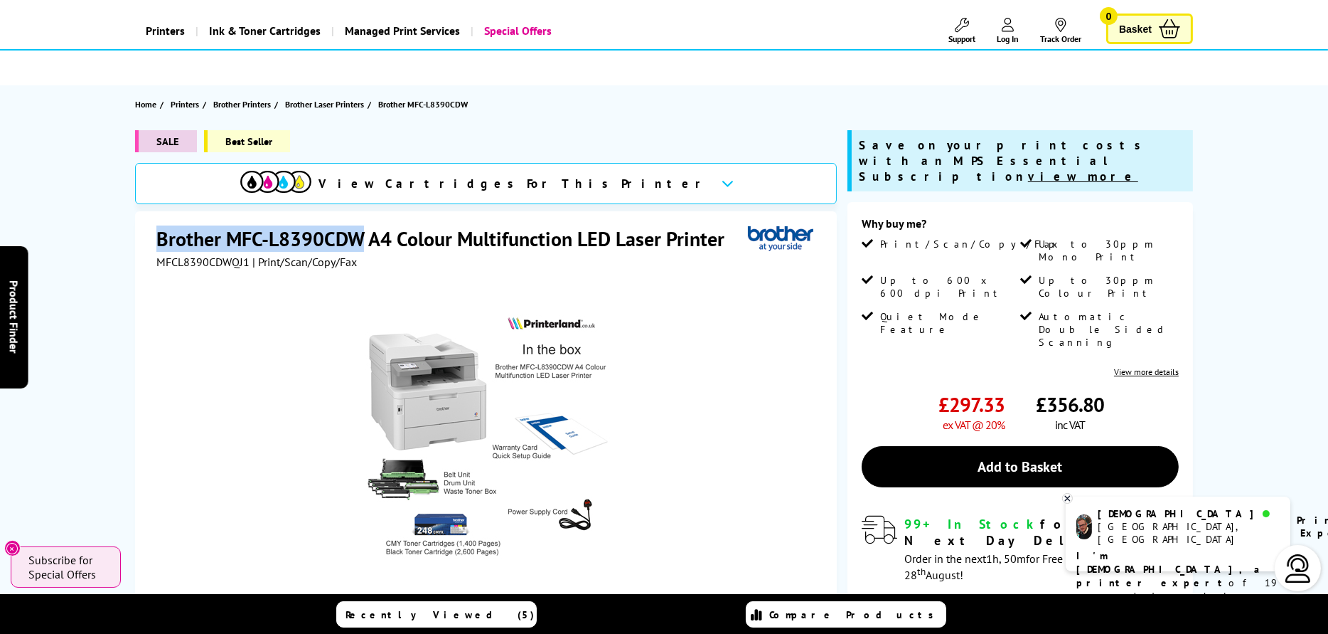
copy h1 "Brother MFC-L8390CDW"
